Goal: Task Accomplishment & Management: Use online tool/utility

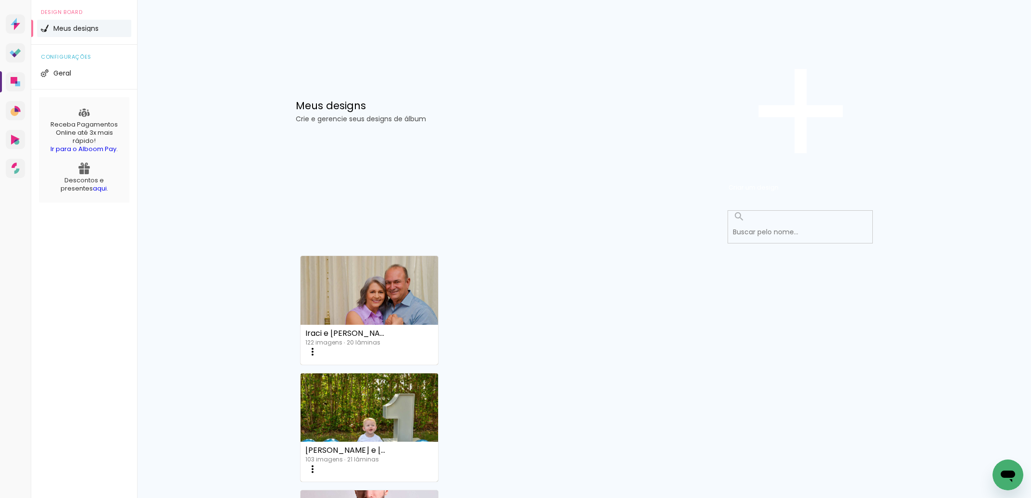
scroll to position [58, 0]
click at [8, 63] on link "Proof Sistema de seleção e venda de fotos" at bounding box center [15, 52] width 19 height 19
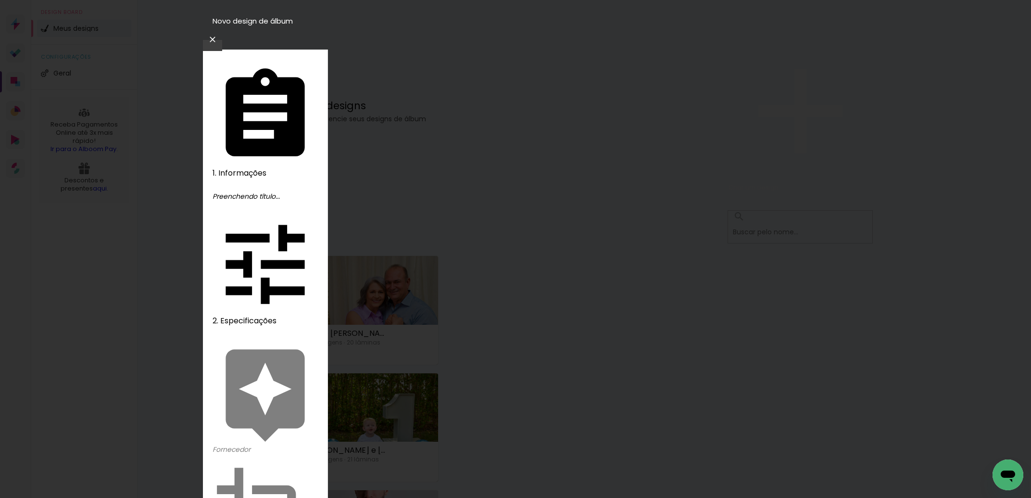
click at [218, 35] on iron-icon at bounding box center [213, 40] width 12 height 10
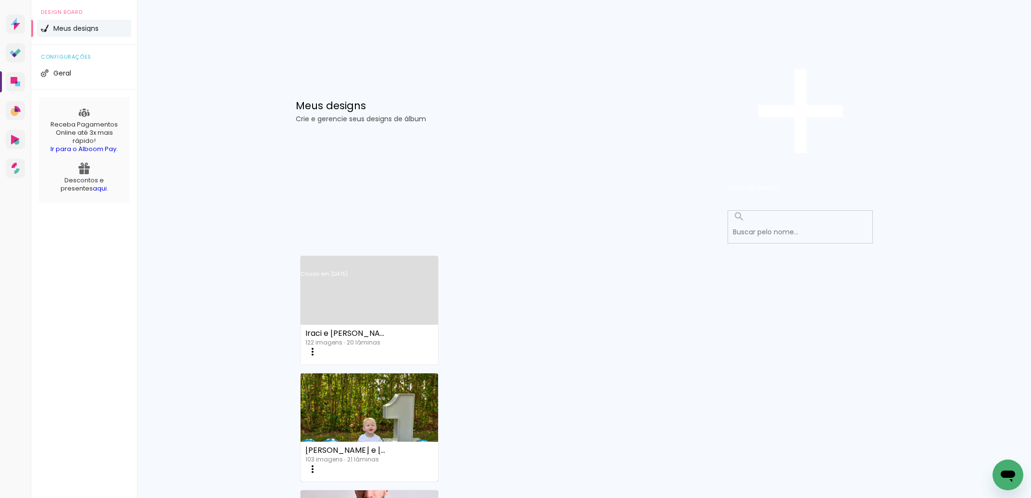
click at [391, 259] on link "Criado em [DATE]" at bounding box center [370, 286] width 138 height 54
